Goal: Task Accomplishment & Management: Manage account settings

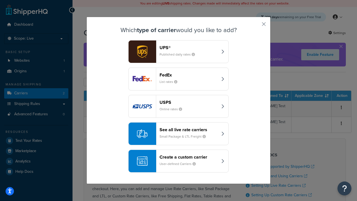
click at [178, 79] on div "FedEx List rates" at bounding box center [188, 78] width 58 height 13
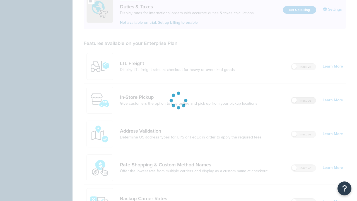
click at [303, 97] on label "Inactive" at bounding box center [303, 100] width 25 height 7
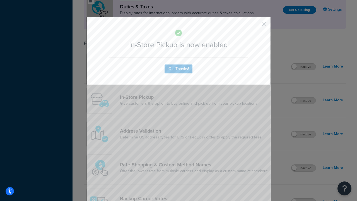
scroll to position [278, 0]
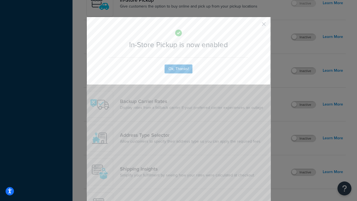
click at [255, 26] on button "button" at bounding box center [255, 25] width 1 height 1
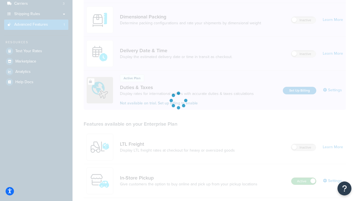
click at [304, 178] on label "Active" at bounding box center [303, 181] width 25 height 7
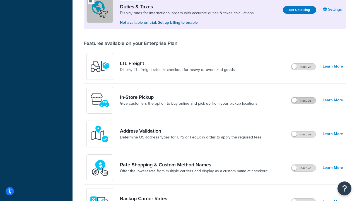
scroll to position [170, 0]
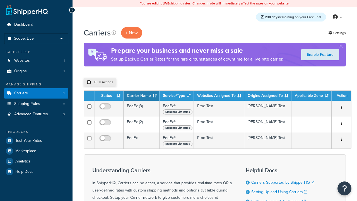
click at [89, 82] on input "checkbox" at bounding box center [89, 82] width 4 height 4
checkbox input "true"
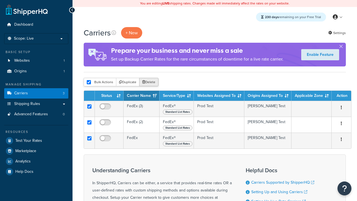
click at [150, 82] on button "Delete" at bounding box center [148, 82] width 19 height 8
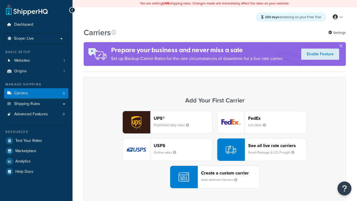
click at [215, 149] on div "UPS® Published daily rates FedEx List rates USPS Online rates See all live rate…" at bounding box center [214, 149] width 250 height 77
click at [215, 177] on div "Create a custom carrier User-defined Carriers" at bounding box center [230, 176] width 59 height 13
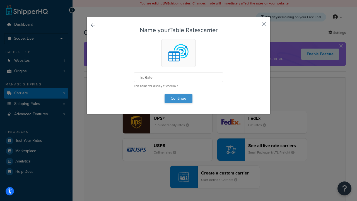
type input "Flat Rate"
click at [178, 98] on button "Continue" at bounding box center [178, 98] width 28 height 9
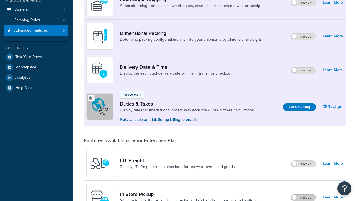
click at [303, 194] on label "Inactive" at bounding box center [303, 197] width 25 height 7
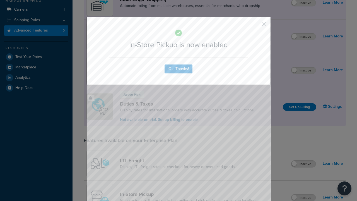
scroll to position [181, 0]
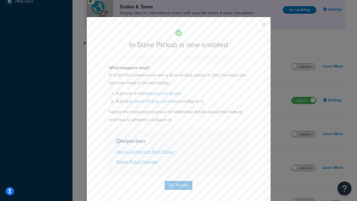
click at [255, 26] on button "button" at bounding box center [255, 25] width 1 height 1
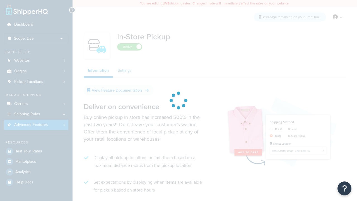
click at [125, 71] on link "Settings" at bounding box center [124, 70] width 22 height 11
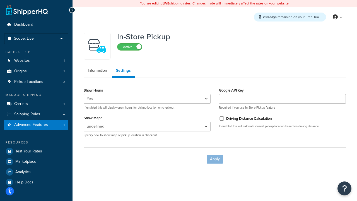
select select "inline"
click at [222, 118] on input "Driving Distance Calculation" at bounding box center [222, 118] width 6 height 4
checkbox input "true"
click at [215, 159] on button "Apply" at bounding box center [215, 158] width 16 height 9
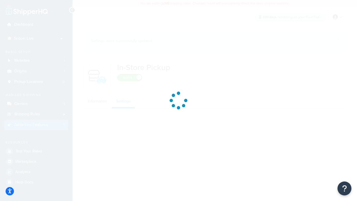
select select "inline"
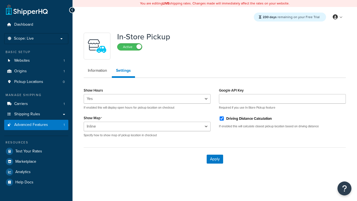
select select "inline"
click at [29, 82] on span "Pickup Locations" at bounding box center [28, 81] width 29 height 5
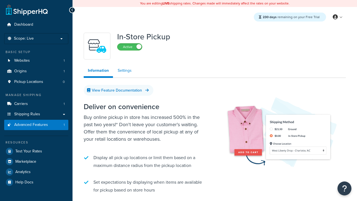
click at [125, 71] on link "Settings" at bounding box center [124, 70] width 22 height 11
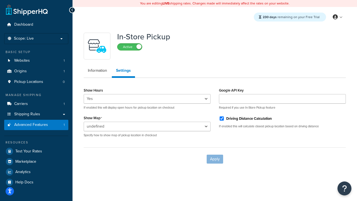
select select "inline"
click at [222, 118] on input "Driving Distance Calculation" at bounding box center [222, 118] width 6 height 4
checkbox input "false"
click at [215, 159] on button "Apply" at bounding box center [215, 158] width 16 height 9
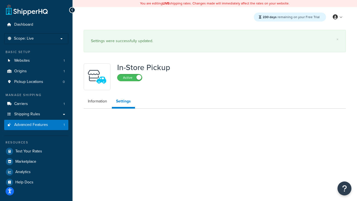
select select "inline"
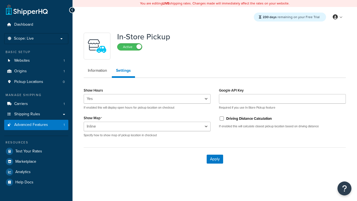
select select "inline"
click at [29, 82] on span "Pickup Locations" at bounding box center [28, 81] width 29 height 5
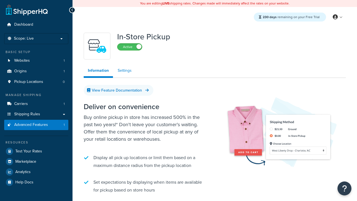
click at [125, 71] on link "Settings" at bounding box center [124, 70] width 22 height 11
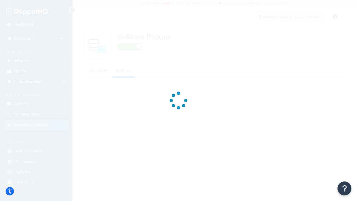
select select "inline"
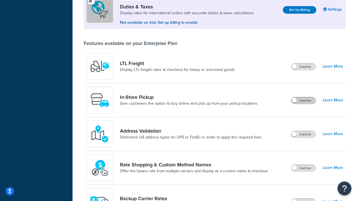
scroll to position [170, 0]
